Goal: Find specific page/section: Find specific page/section

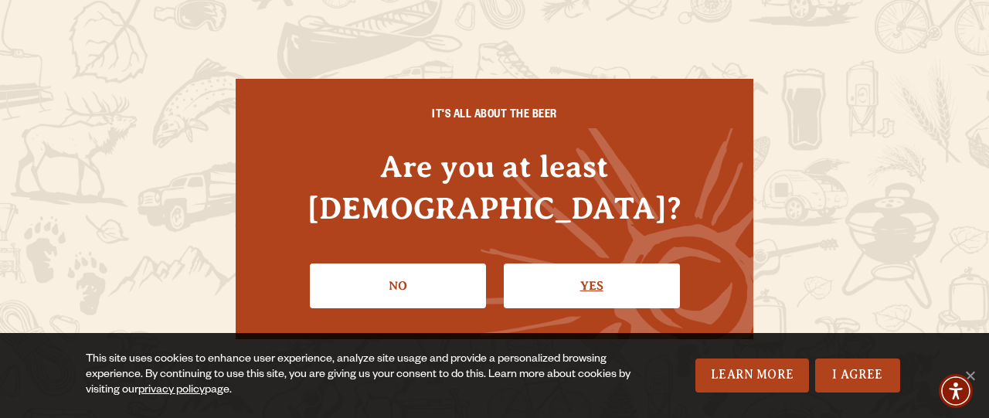
click at [587, 264] on link "Yes" at bounding box center [592, 286] width 176 height 45
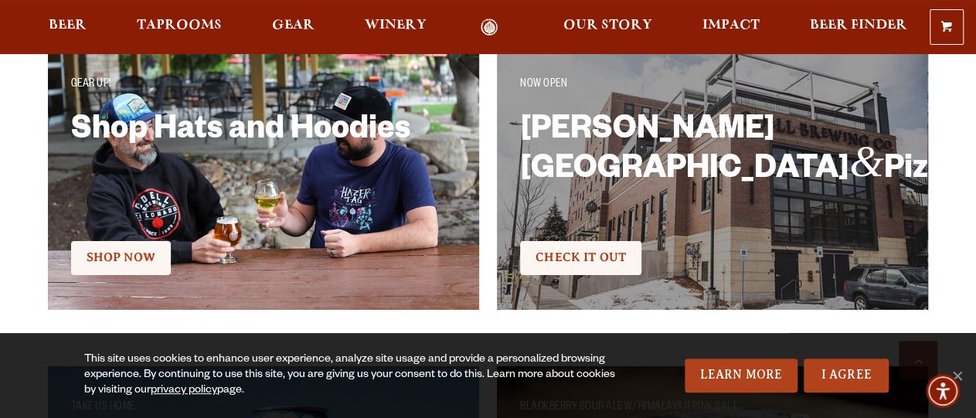
scroll to position [2551, 0]
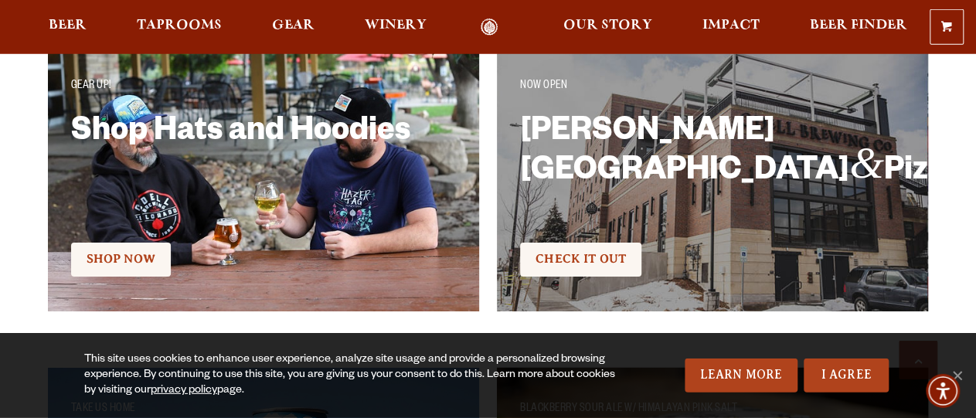
click at [587, 260] on span "Check It Out" at bounding box center [581, 259] width 90 height 14
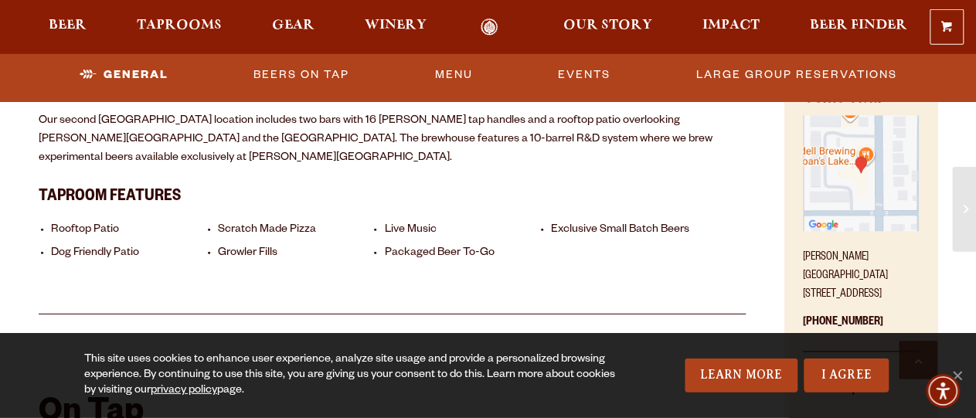
scroll to position [732, 0]
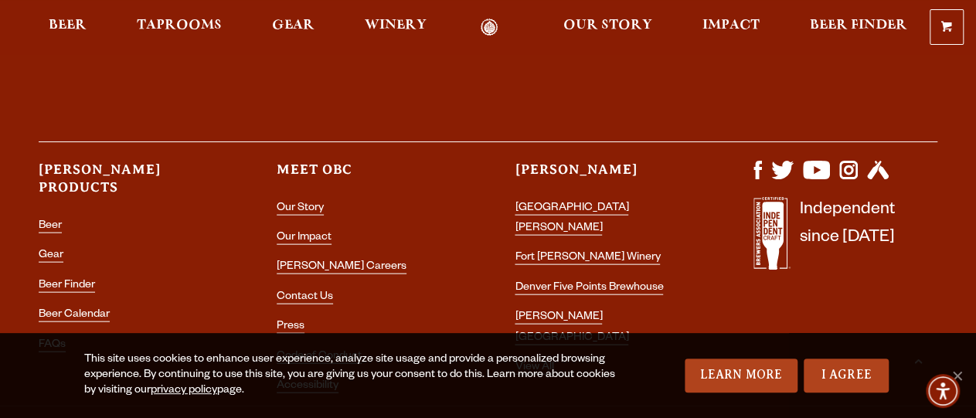
scroll to position [4504, 0]
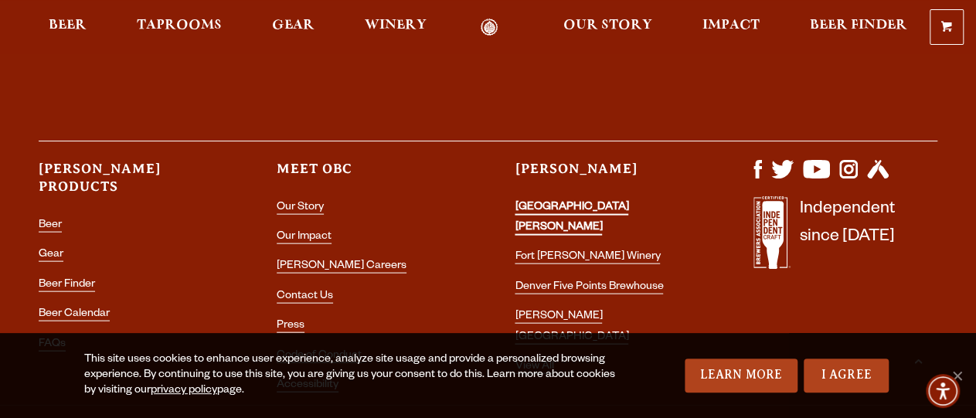
click at [525, 202] on link "[GEOGRAPHIC_DATA][PERSON_NAME]" at bounding box center [572, 219] width 114 height 34
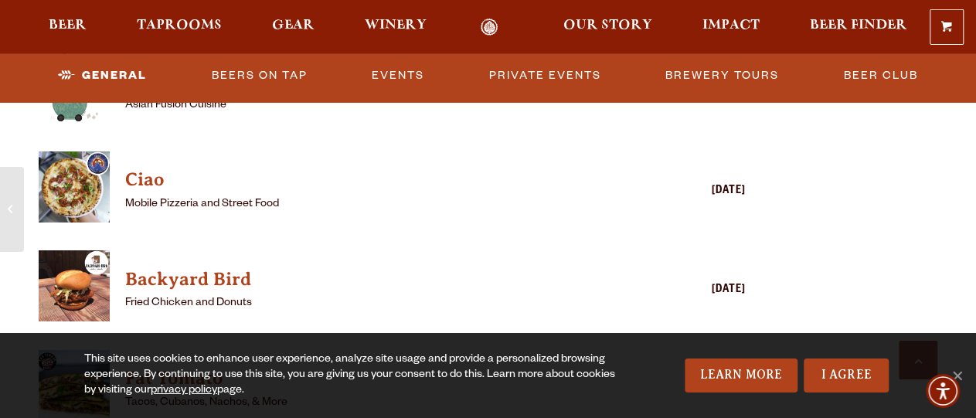
scroll to position [1546, 0]
click at [152, 185] on h4 "Ciao" at bounding box center [369, 179] width 489 height 25
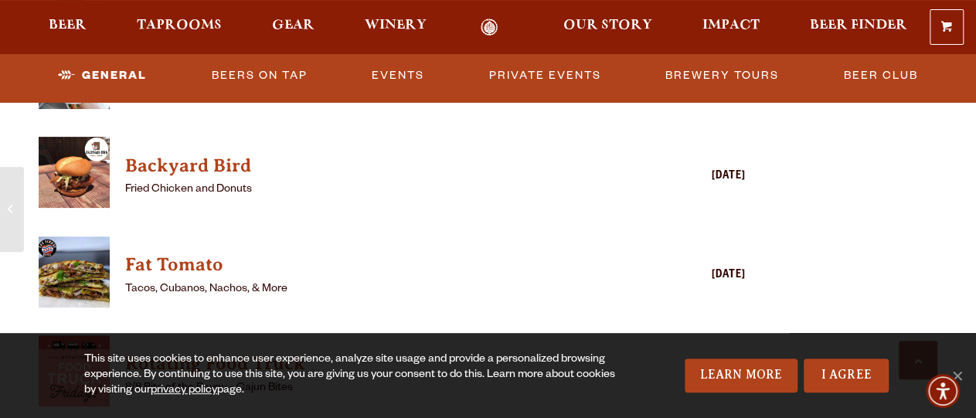
scroll to position [1659, 0]
